Goal: Task Accomplishment & Management: Use online tool/utility

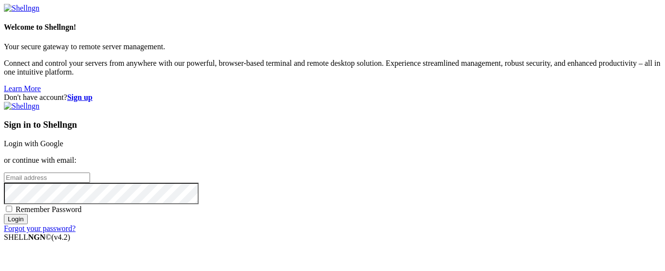
scroll to position [22, 0]
click at [63, 139] on link "Login with Google" at bounding box center [33, 143] width 59 height 8
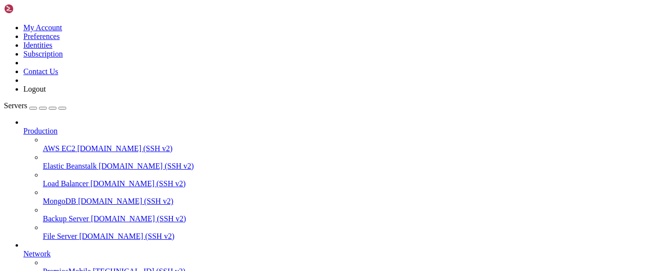
scroll to position [148, 0]
click at [93, 267] on span "[TECHNICAL_ID] (SSH v2)" at bounding box center [139, 271] width 93 height 8
click at [73, 267] on span "PremiosMobile" at bounding box center [67, 271] width 48 height 8
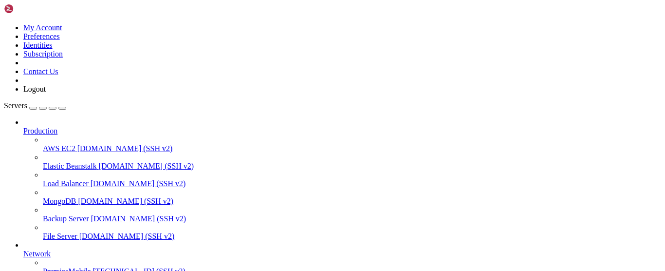
drag, startPoint x: 181, startPoint y: 41, endPoint x: 185, endPoint y: 33, distance: 8.7
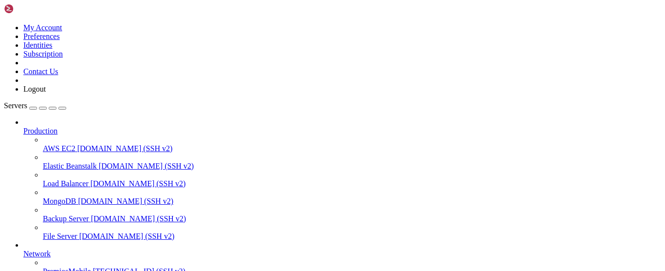
drag, startPoint x: 84, startPoint y: 613, endPoint x: 65, endPoint y: 616, distance: 18.7
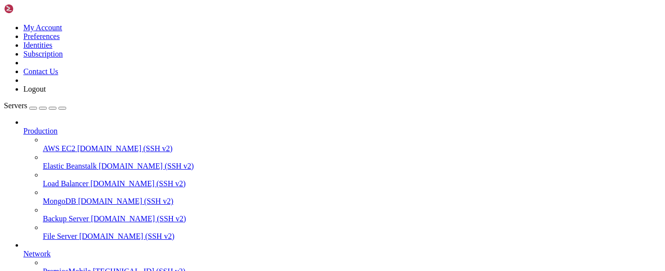
copy x-row "d6ca62777f4e"
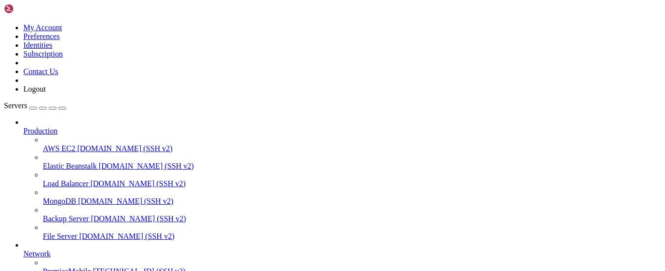
scroll to position [58, 0]
drag, startPoint x: 128, startPoint y: 677, endPoint x: 7, endPoint y: 588, distance: 150.2
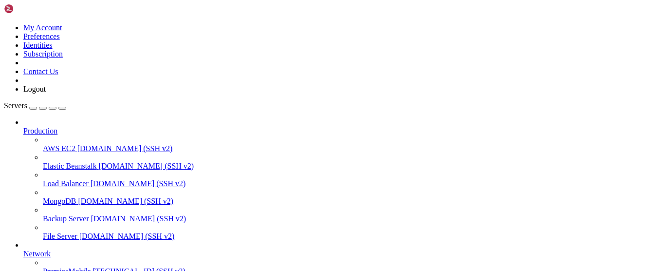
copy div "lore@ips3237049:~/dolo-sitame/consec# adipis el SEDDOEIUS TE INCID UTLABOR ETDO…"
drag, startPoint x: 103, startPoint y: 585, endPoint x: 80, endPoint y: 592, distance: 23.9
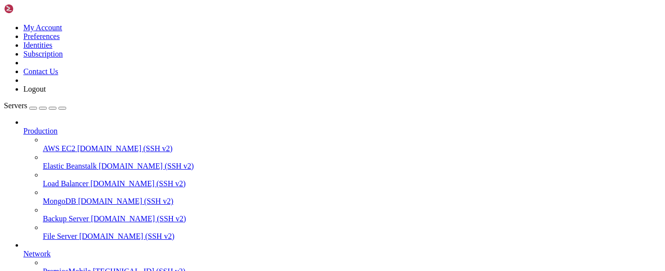
drag, startPoint x: 126, startPoint y: 607, endPoint x: 56, endPoint y: 619, distance: 70.7
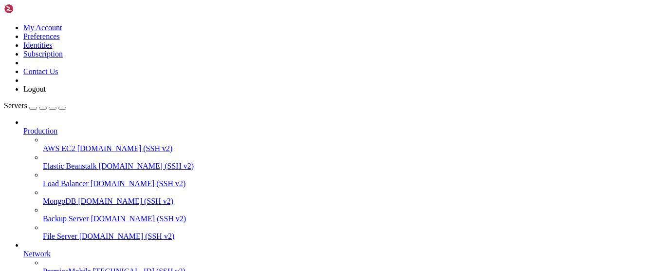
drag, startPoint x: 78, startPoint y: 608, endPoint x: 121, endPoint y: 566, distance: 60.3
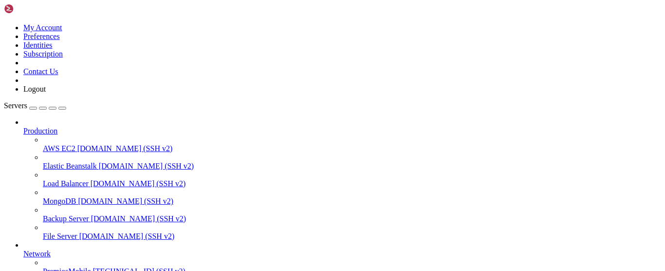
drag, startPoint x: 130, startPoint y: 656, endPoint x: 41, endPoint y: 675, distance: 90.6
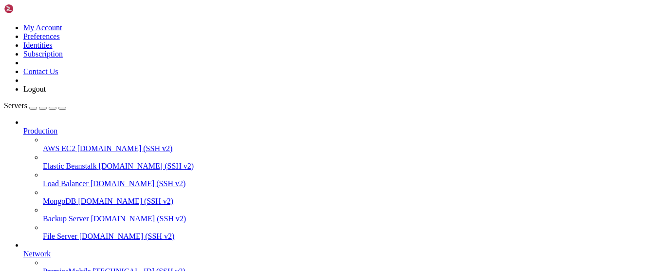
copy x-row "d6ca62777f4e"
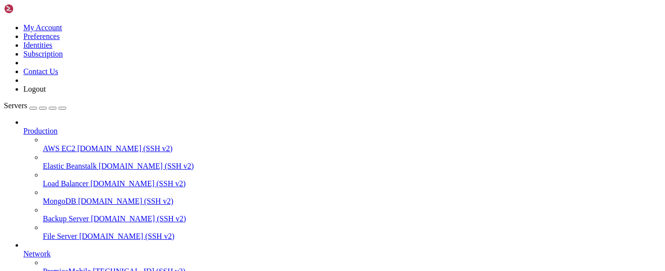
scroll to position [0, 0]
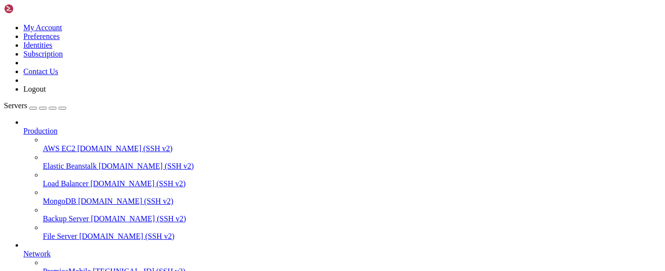
drag, startPoint x: 106, startPoint y: 773, endPoint x: 41, endPoint y: 817, distance: 78.4
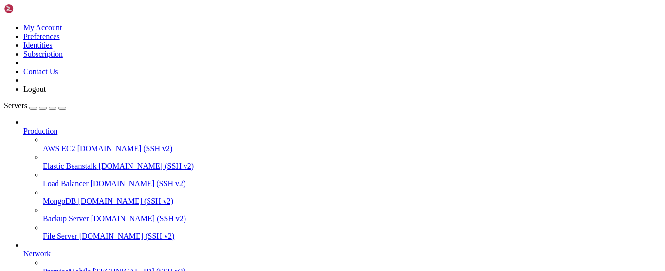
drag, startPoint x: 151, startPoint y: 875, endPoint x: 1, endPoint y: 723, distance: 212.9
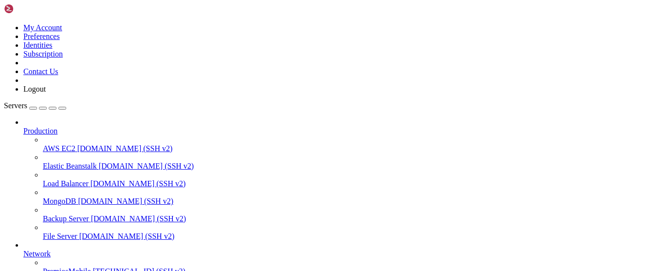
copy div "(venv) root@vmi2691088:/odoo-daype/odoo-dayper-v17# ls CONTRIBUTING.md LICENSE …"
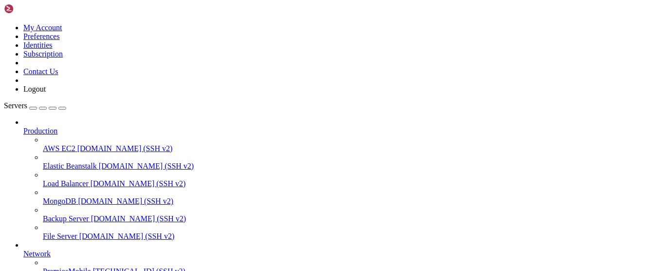
click at [93, 267] on span "[TECHNICAL_ID] (SSH v2)" at bounding box center [139, 271] width 93 height 8
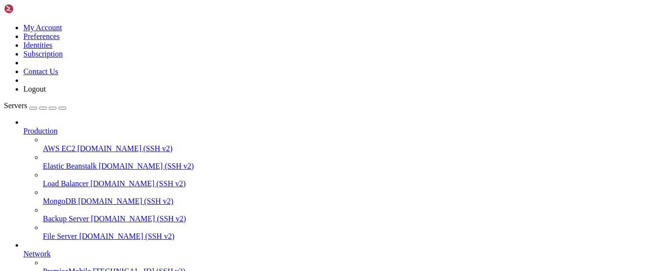
drag, startPoint x: 29, startPoint y: 669, endPoint x: 107, endPoint y: 771, distance: 128.2
drag, startPoint x: 94, startPoint y: 731, endPoint x: 71, endPoint y: 727, distance: 23.2
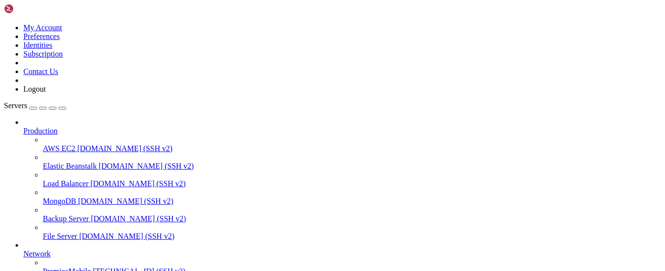
drag, startPoint x: 207, startPoint y: 598, endPoint x: 4, endPoint y: 570, distance: 205.1
copy div "root@vmi2691088:/odoo-daype/odoo-dayper-v17# ./odoo-bin -c odoo.conf && > ^C ro…"
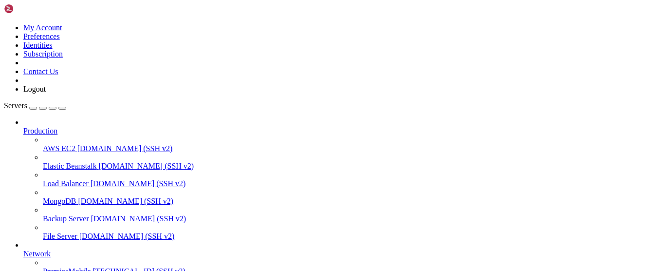
drag, startPoint x: 253, startPoint y: 633, endPoint x: 118, endPoint y: 666, distance: 139.0
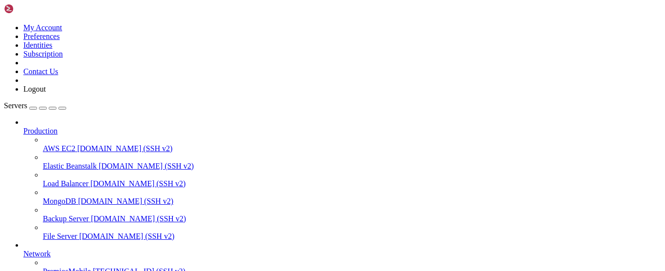
scroll to position [0, 0]
drag, startPoint x: 126, startPoint y: 656, endPoint x: 117, endPoint y: 661, distance: 10.3
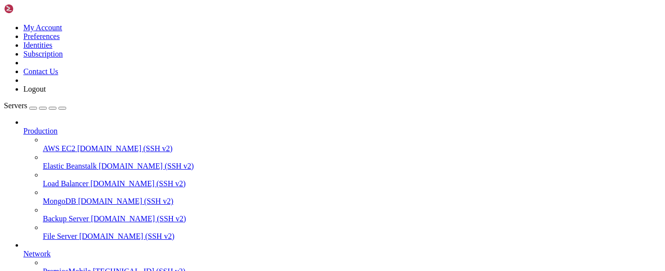
drag, startPoint x: 232, startPoint y: 683, endPoint x: 1, endPoint y: 553, distance: 264.4
drag, startPoint x: 269, startPoint y: 608, endPoint x: 25, endPoint y: 560, distance: 248.8
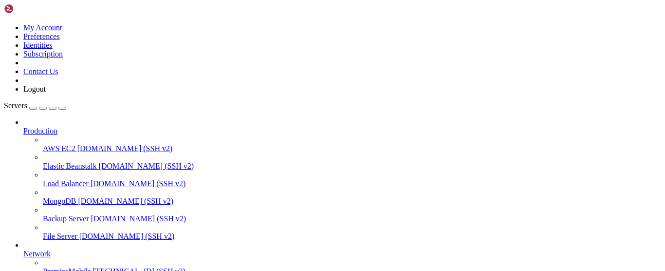
copy div "root@vmi2691088:/odoo-daype/odoo-dayper-v17# ls CONTRIBUTING.md LICENSE README.…"
drag, startPoint x: 190, startPoint y: 692, endPoint x: 155, endPoint y: 689, distance: 35.7
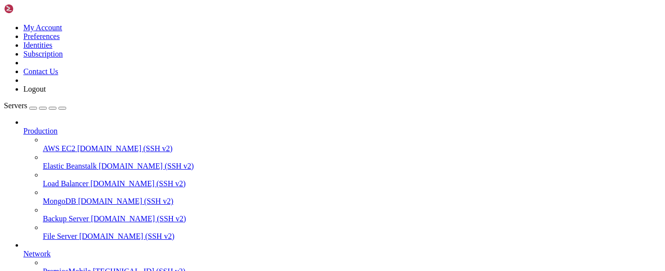
drag, startPoint x: 155, startPoint y: 748, endPoint x: 63, endPoint y: 742, distance: 92.7
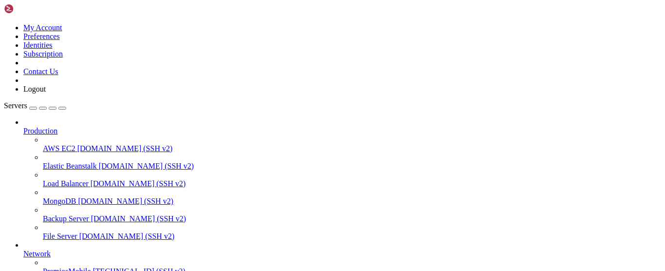
drag, startPoint x: 221, startPoint y: 628, endPoint x: 215, endPoint y: 605, distance: 24.2
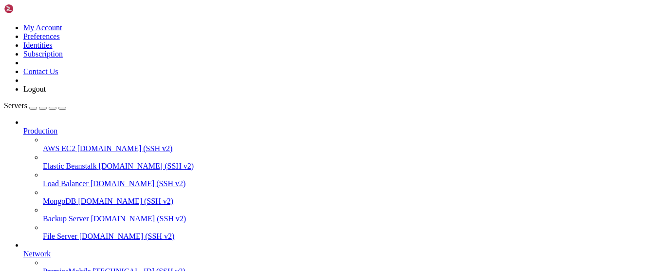
scroll to position [0, 0]
